Goal: Task Accomplishment & Management: Use online tool/utility

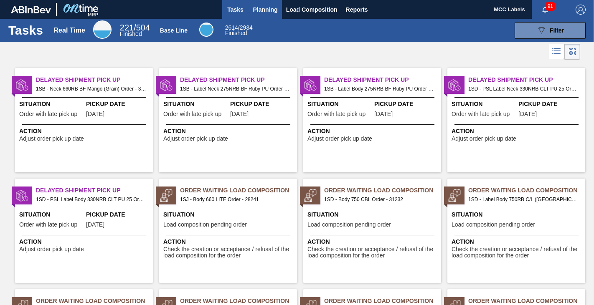
click at [264, 5] on span "Planning" at bounding box center [265, 10] width 25 height 10
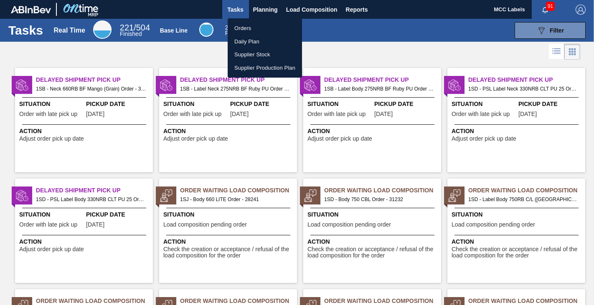
click at [244, 26] on li "Orders" at bounding box center [265, 28] width 74 height 13
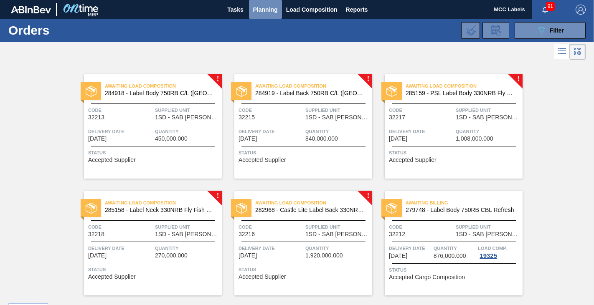
click at [265, 10] on span "Planning" at bounding box center [265, 10] width 25 height 10
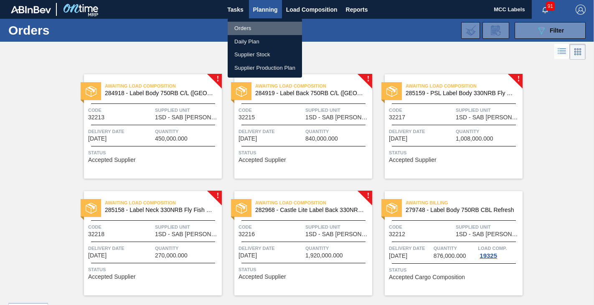
click at [244, 25] on li "Orders" at bounding box center [265, 28] width 74 height 13
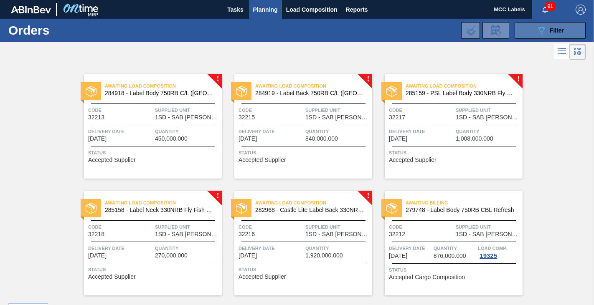
click at [527, 27] on button "089F7B8B-B2A5-4AFE-B5C0-19BA573D28AC Filter" at bounding box center [550, 30] width 71 height 17
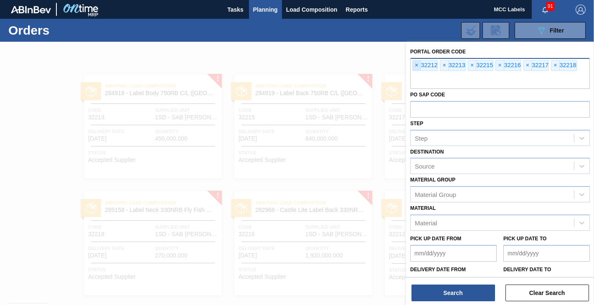
click at [415, 65] on span "×" at bounding box center [417, 66] width 8 height 10
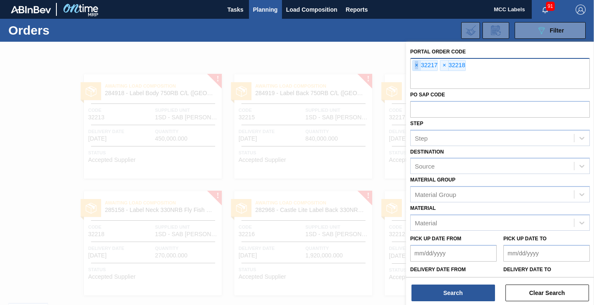
click at [415, 65] on span "×" at bounding box center [417, 66] width 8 height 10
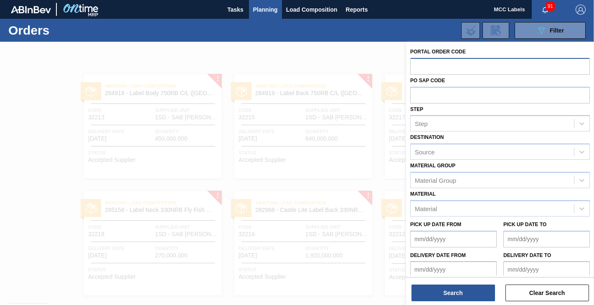
click at [415, 65] on input "text" at bounding box center [500, 66] width 180 height 16
type input "284619"
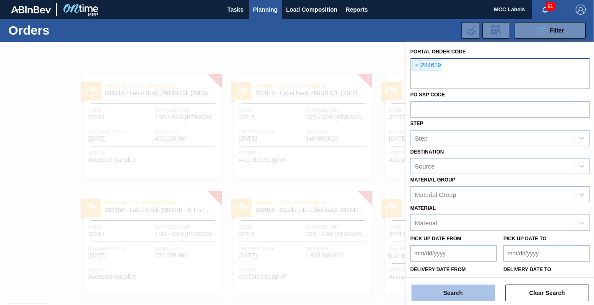
click at [451, 295] on button "Search" at bounding box center [453, 293] width 84 height 17
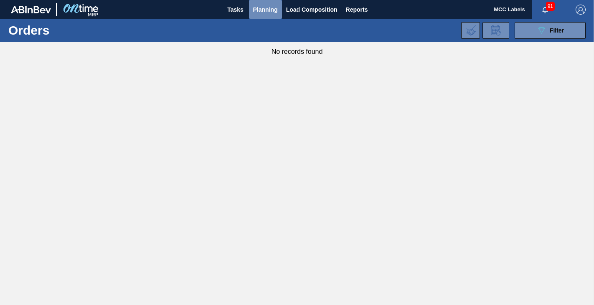
click at [269, 7] on span "Planning" at bounding box center [265, 10] width 25 height 10
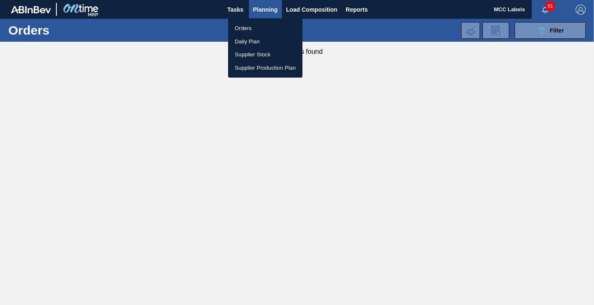
click at [245, 26] on li "Orders" at bounding box center [265, 28] width 74 height 13
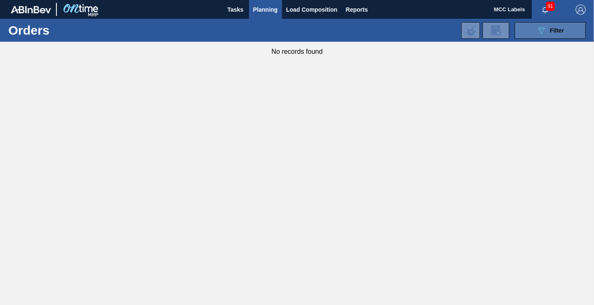
click at [531, 26] on button "089F7B8B-B2A5-4AFE-B5C0-19BA573D28AC Filter" at bounding box center [550, 30] width 71 height 17
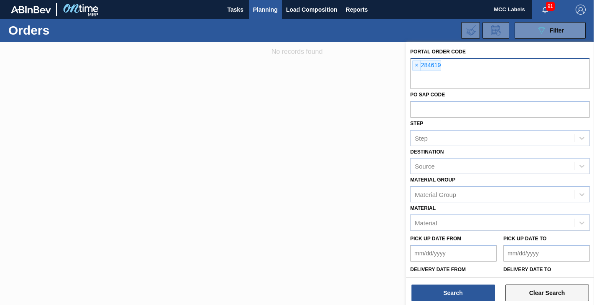
click at [538, 293] on button "Clear Search" at bounding box center [547, 293] width 84 height 17
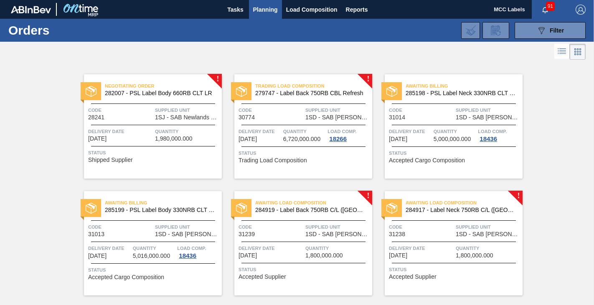
click at [263, 8] on span "Planning" at bounding box center [265, 10] width 25 height 10
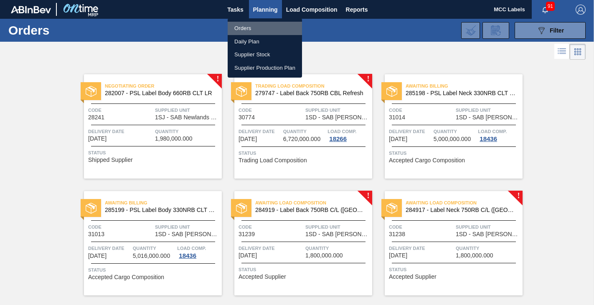
click at [247, 27] on li "Orders" at bounding box center [265, 28] width 74 height 13
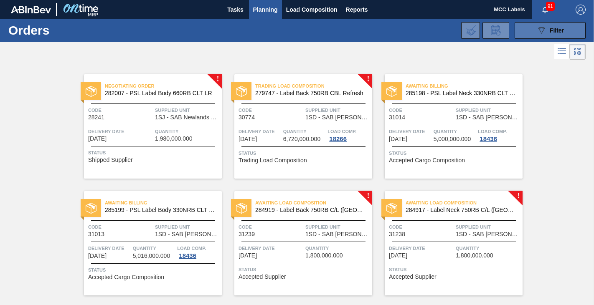
click at [528, 30] on button "089F7B8B-B2A5-4AFE-B5C0-19BA573D28AC Filter" at bounding box center [550, 30] width 71 height 17
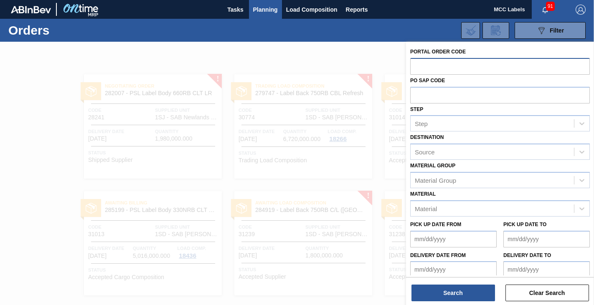
click at [427, 62] on input "text" at bounding box center [500, 66] width 180 height 16
type input "32245"
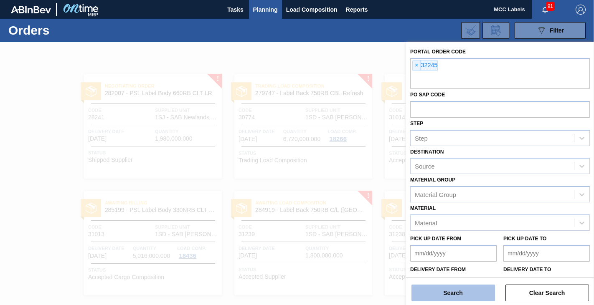
click at [447, 294] on button "Search" at bounding box center [453, 293] width 84 height 17
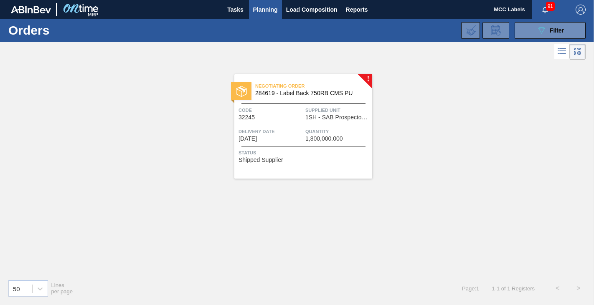
click at [311, 124] on div "Negotiating Order 284619 - Label Back 750RB CMS PU Code 32245 Supplied Unit 1SH…" at bounding box center [303, 126] width 138 height 104
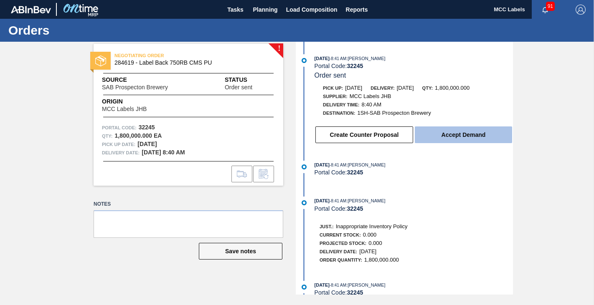
click at [452, 138] on button "Accept Demand" at bounding box center [463, 135] width 97 height 17
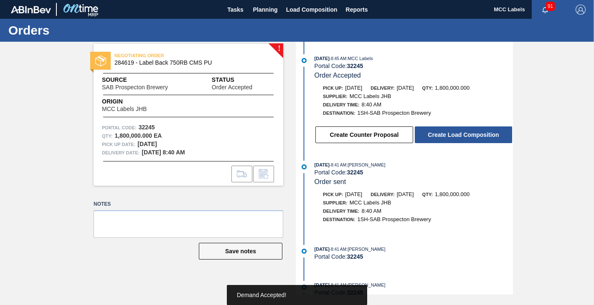
click at [451, 139] on button "Create Load Composition" at bounding box center [463, 135] width 97 height 17
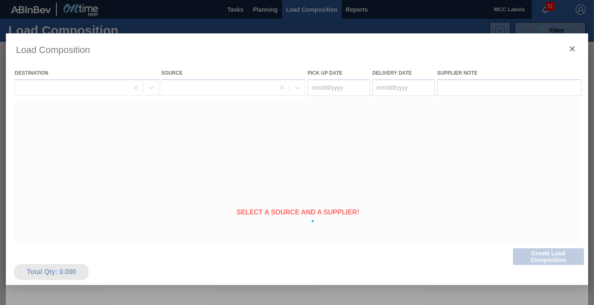
type Date "[DATE]"
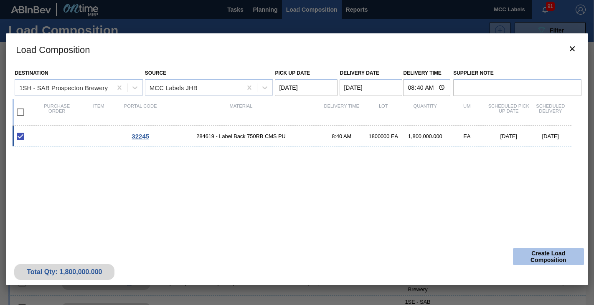
click at [549, 256] on button "Create Load Composition" at bounding box center [548, 257] width 71 height 17
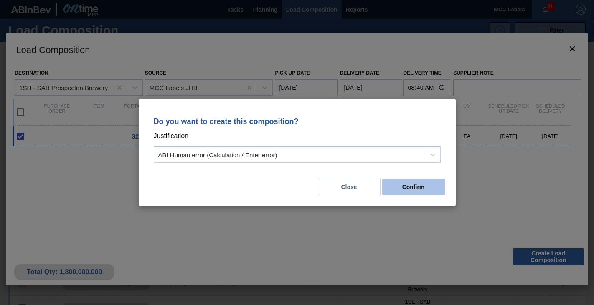
click at [400, 183] on button "Confirm" at bounding box center [413, 187] width 63 height 17
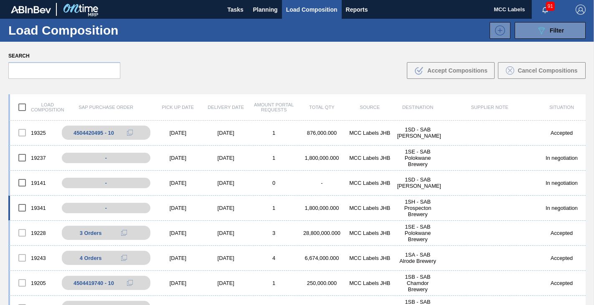
click at [317, 203] on div "19341 - [DATE] [DATE] 1 1,800,000.000 MCC Labels JHB 1SH - SAB Prospecton Brewe…" at bounding box center [296, 208] width 577 height 25
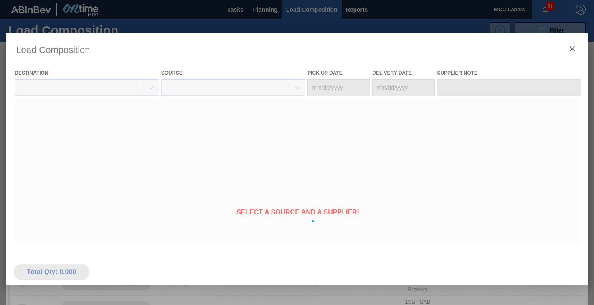
type Date "[DATE]"
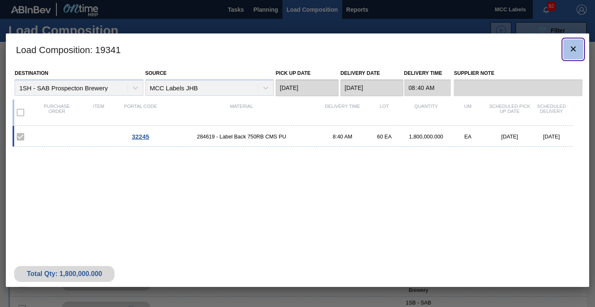
click at [568, 54] on clb-icon "botão de ícone" at bounding box center [573, 49] width 10 height 11
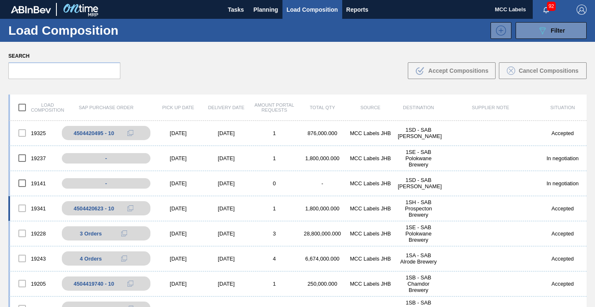
click at [261, 207] on div "1" at bounding box center [274, 208] width 48 height 6
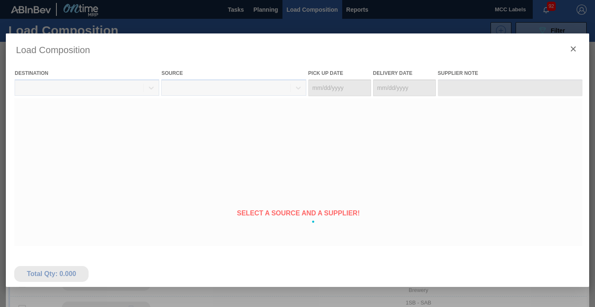
type Date "[DATE]"
